Goal: Check status: Check status

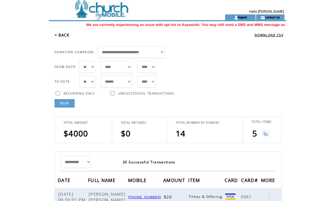
click at [63, 104] on link "RUN" at bounding box center [64, 103] width 20 height 9
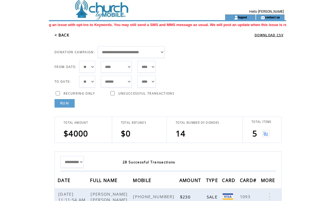
scroll to position [0, -132]
click at [267, 134] on img at bounding box center [265, 133] width 7 height 7
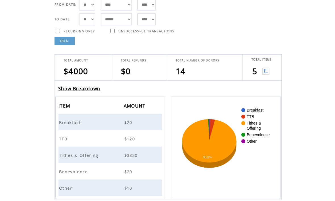
scroll to position [0, -166]
click at [87, 90] on link "Show Breakdown" at bounding box center [79, 89] width 42 height 6
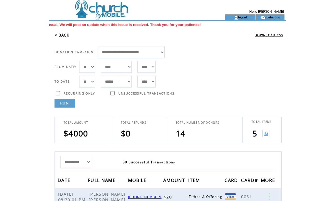
scroll to position [0, -24]
click at [67, 104] on link "RUN" at bounding box center [64, 103] width 20 height 9
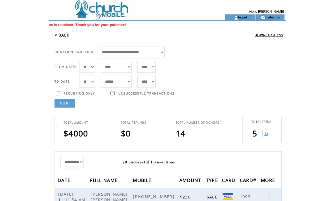
scroll to position [0, 197]
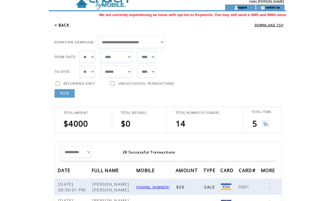
scroll to position [0, -87]
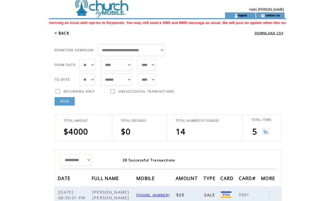
click at [263, 132] on img at bounding box center [265, 131] width 7 height 7
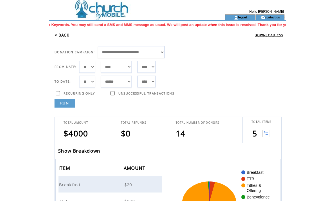
scroll to position [0, -216]
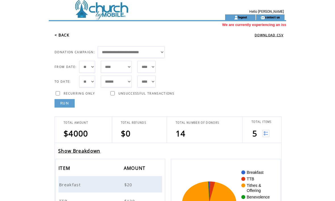
click at [85, 154] on link "Show Breakdown" at bounding box center [79, 151] width 42 height 6
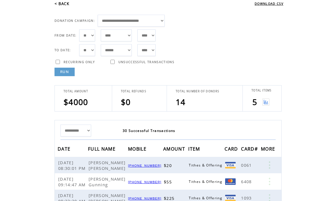
scroll to position [0, -97]
click at [268, 101] on img at bounding box center [265, 102] width 7 height 7
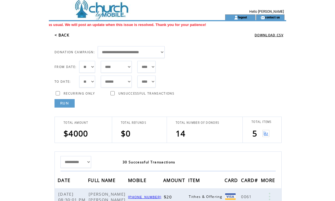
scroll to position [0, -52]
click at [266, 135] on img at bounding box center [265, 133] width 7 height 7
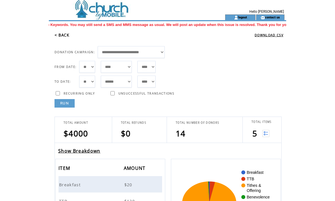
scroll to position [0, -118]
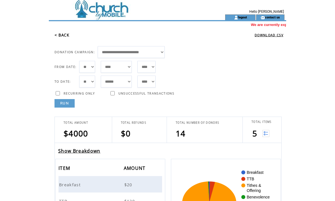
click at [86, 151] on link "Show Breakdown" at bounding box center [79, 151] width 42 height 6
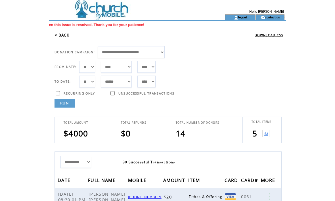
scroll to position [0, -62]
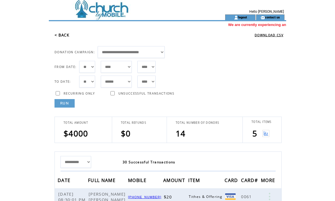
click at [265, 134] on img at bounding box center [265, 133] width 7 height 7
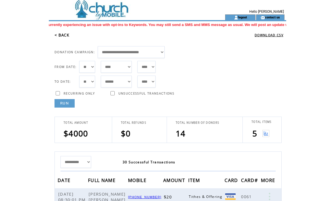
scroll to position [0, -136]
click at [262, 129] on td at bounding box center [266, 133] width 8 height 11
click at [264, 135] on img at bounding box center [265, 133] width 7 height 7
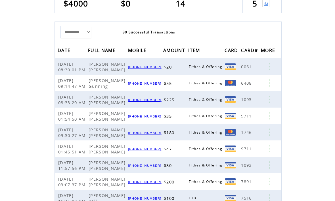
scroll to position [0, 314]
